Goal: Task Accomplishment & Management: Manage account settings

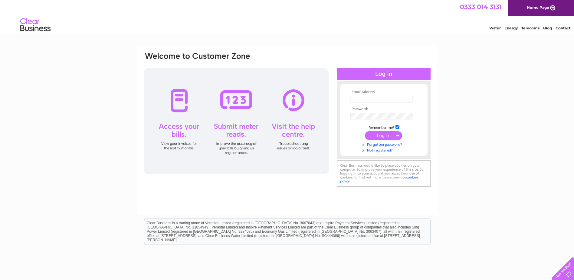
click at [376, 100] on input "text" at bounding box center [381, 99] width 62 height 7
type input "[EMAIL_ADDRESS][DOMAIN_NAME]"
click at [387, 113] on td at bounding box center [384, 117] width 70 height 10
click at [393, 95] on td "[EMAIL_ADDRESS][DOMAIN_NAME]" at bounding box center [384, 99] width 70 height 10
click at [394, 101] on input "[EMAIL_ADDRESS][DOMAIN_NAME]" at bounding box center [381, 99] width 62 height 7
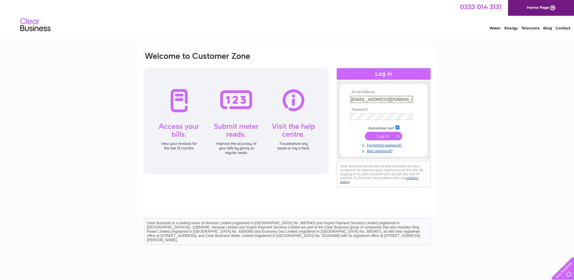
click at [410, 101] on input "[EMAIL_ADDRESS][DOMAIN_NAME]" at bounding box center [381, 99] width 63 height 7
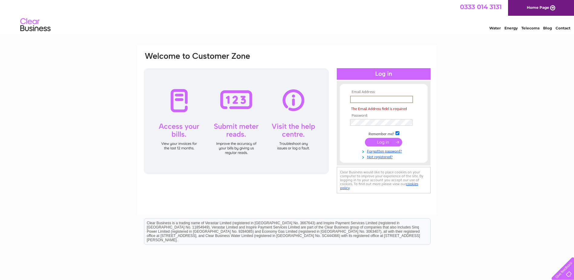
scroll to position [0, 0]
click at [424, 137] on form "Email Address: The Email Address field is required Password:" at bounding box center [384, 124] width 88 height 69
click at [379, 103] on td at bounding box center [384, 99] width 70 height 10
click at [379, 96] on input "text" at bounding box center [381, 99] width 63 height 7
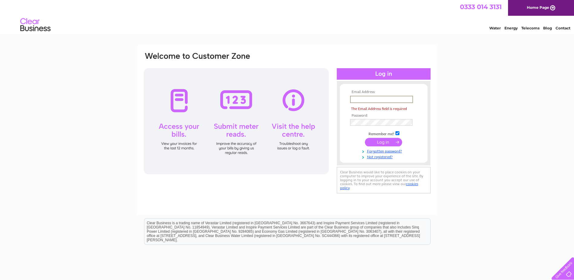
click at [379, 96] on input "text" at bounding box center [381, 99] width 63 height 7
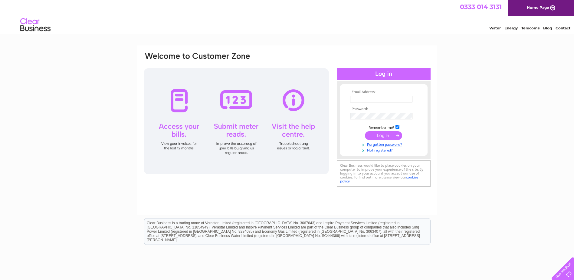
click at [379, 101] on input "text" at bounding box center [381, 99] width 62 height 7
click at [377, 98] on input "text" at bounding box center [381, 99] width 63 height 7
drag, startPoint x: 377, startPoint y: 98, endPoint x: 371, endPoint y: 99, distance: 6.7
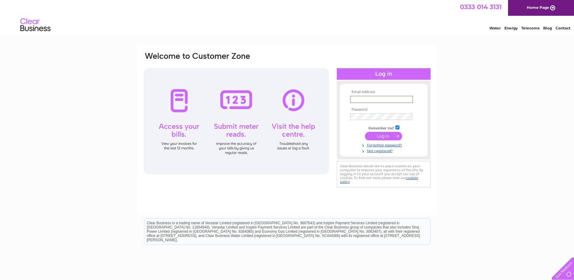
click at [371, 99] on input "text" at bounding box center [381, 99] width 63 height 7
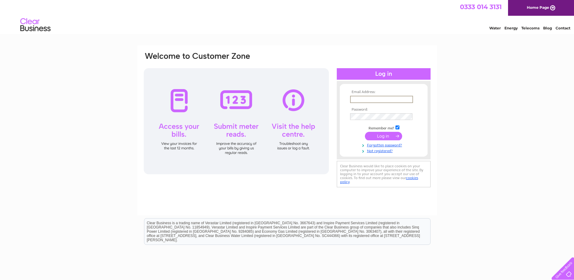
drag, startPoint x: 380, startPoint y: 99, endPoint x: 360, endPoint y: 92, distance: 21.1
click at [360, 88] on div "Email Address: Password:" at bounding box center [384, 120] width 94 height 66
click at [368, 123] on td at bounding box center [384, 122] width 70 height 3
click at [366, 91] on th "Email Address:" at bounding box center [384, 92] width 70 height 4
click at [356, 93] on th "Email Address:" at bounding box center [384, 92] width 70 height 4
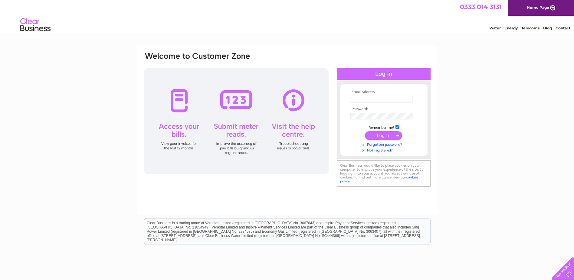
click at [359, 100] on input "text" at bounding box center [381, 99] width 62 height 7
click at [359, 100] on input "text" at bounding box center [381, 99] width 63 height 7
